Goal: Task Accomplishment & Management: Manage account settings

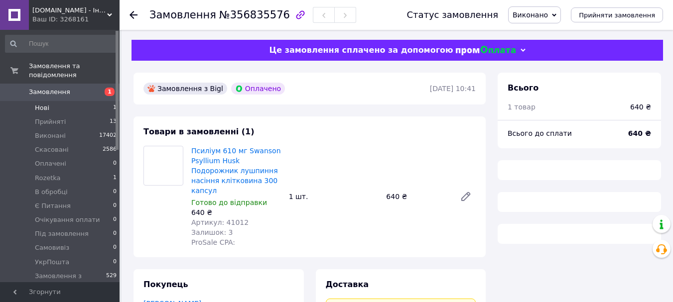
click at [86, 101] on li "Нові 1" at bounding box center [61, 108] width 123 height 14
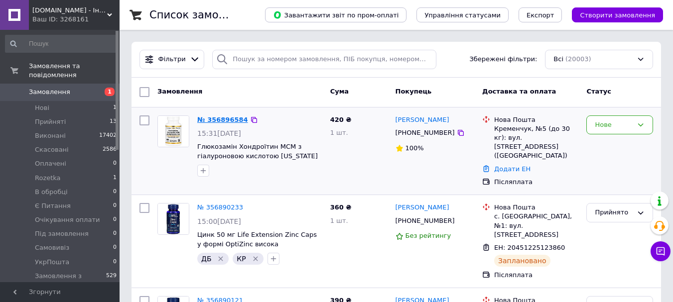
click at [221, 119] on link "№ 356896584" at bounding box center [222, 119] width 51 height 7
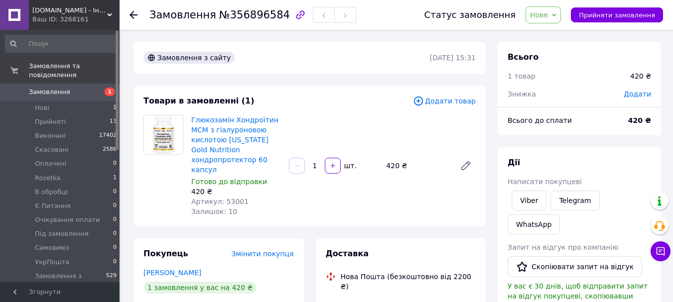
click at [548, 17] on span "Нове" at bounding box center [539, 15] width 18 height 8
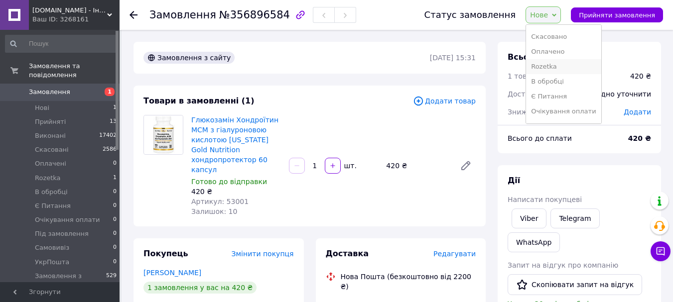
scroll to position [50, 0]
click at [560, 60] on li "В обробці" at bounding box center [563, 59] width 75 height 15
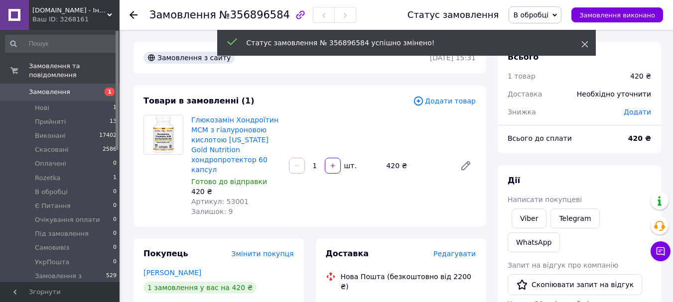
click at [586, 43] on icon at bounding box center [585, 44] width 7 height 7
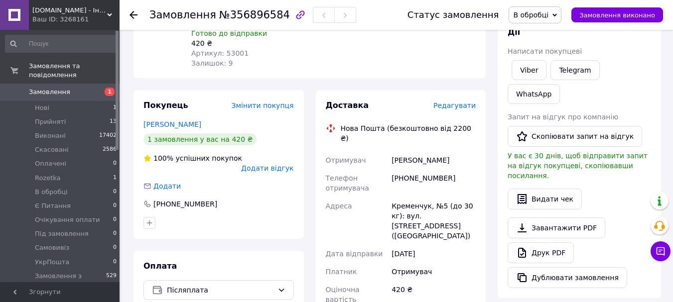
scroll to position [149, 0]
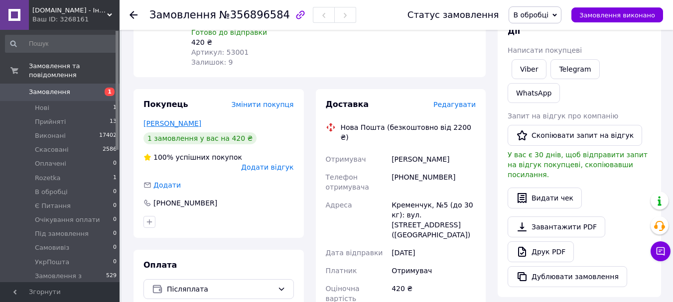
click at [165, 120] on link "[PERSON_NAME]" at bounding box center [173, 124] width 58 height 8
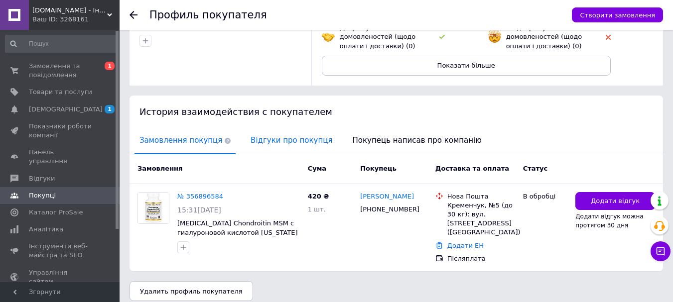
click at [262, 138] on span "Відгуки про покупця" at bounding box center [292, 140] width 92 height 25
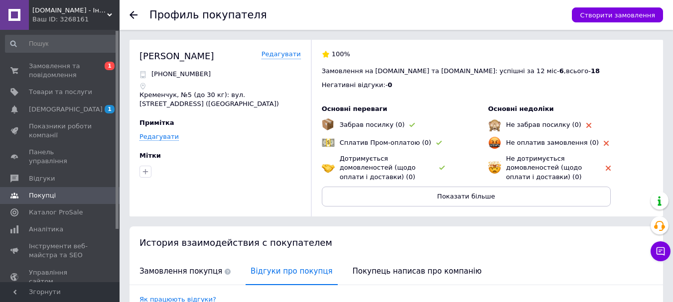
click at [133, 13] on icon at bounding box center [134, 15] width 8 height 8
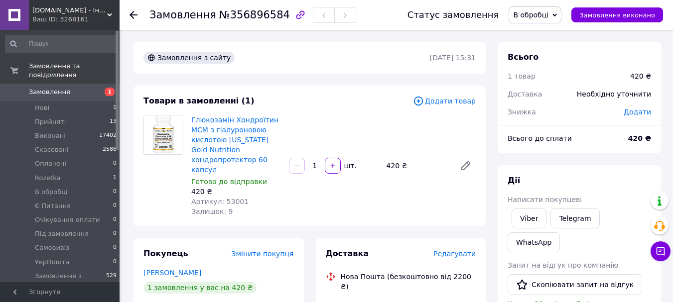
scroll to position [100, 0]
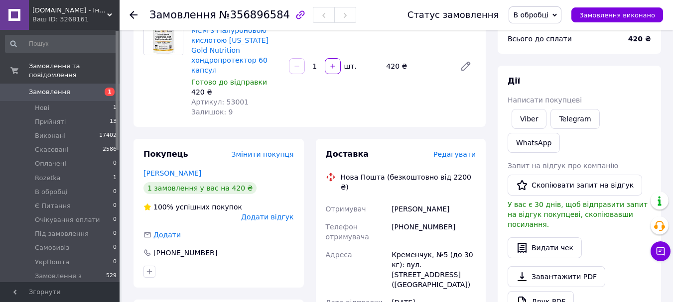
click at [453, 150] on span "Редагувати" at bounding box center [455, 154] width 42 height 8
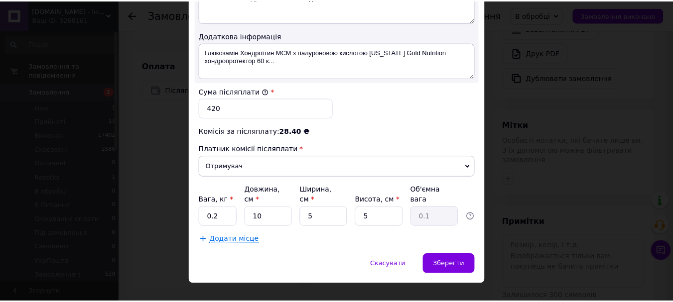
scroll to position [570, 0]
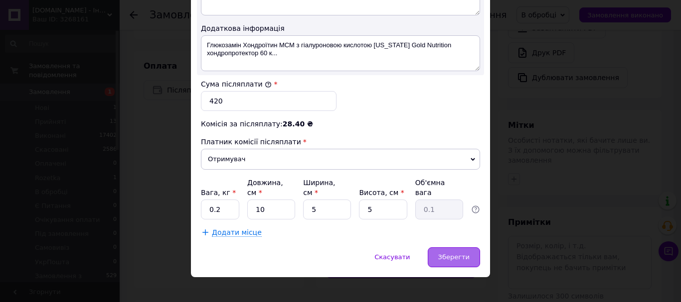
click at [460, 254] on span "Зберегти" at bounding box center [453, 257] width 31 height 7
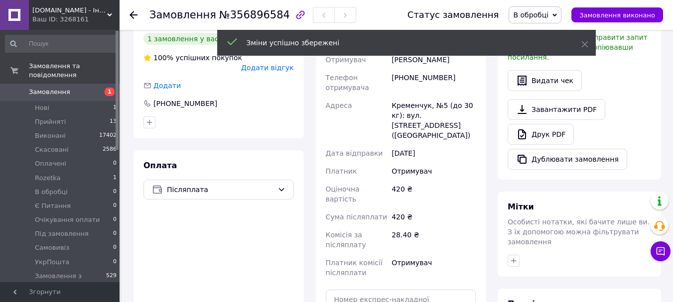
scroll to position [299, 0]
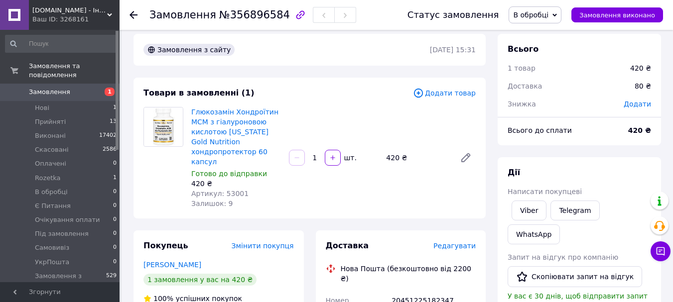
scroll to position [0, 0]
